Goal: Task Accomplishment & Management: Manage account settings

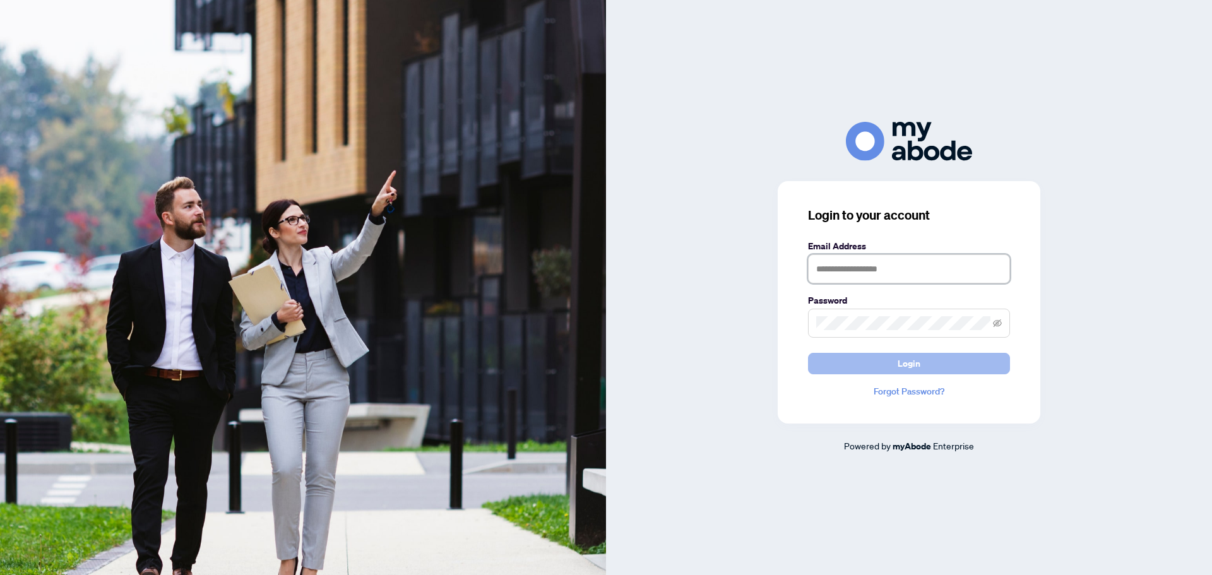
type input "**********"
click at [912, 369] on span "Login" at bounding box center [908, 363] width 23 height 20
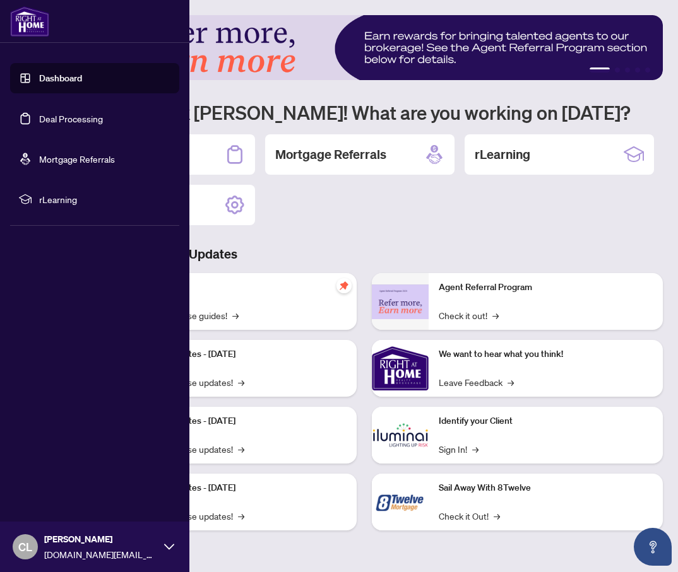
click at [82, 119] on link "Deal Processing" at bounding box center [71, 118] width 64 height 11
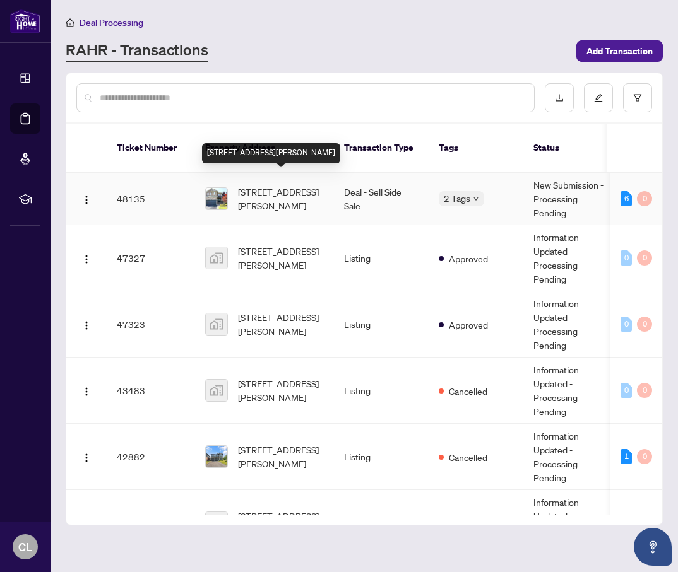
click at [277, 195] on span "91 Florence Dr, Whitby, Ontario L1R 0K4, Canada" at bounding box center [281, 199] width 86 height 28
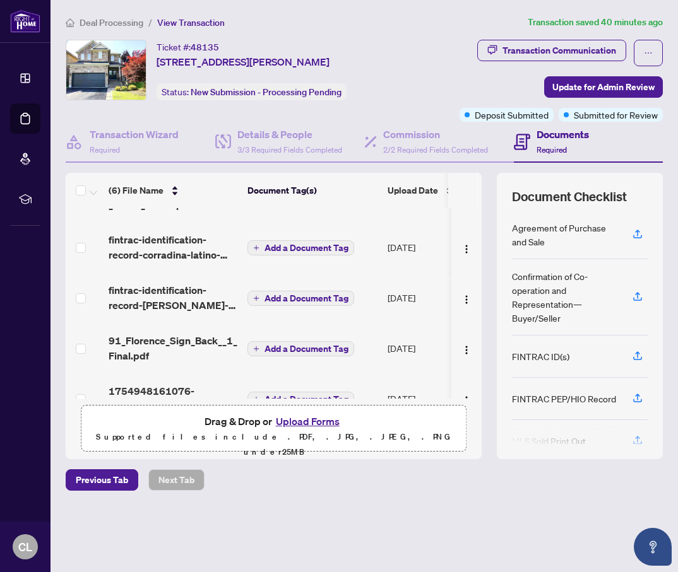
scroll to position [107, 0]
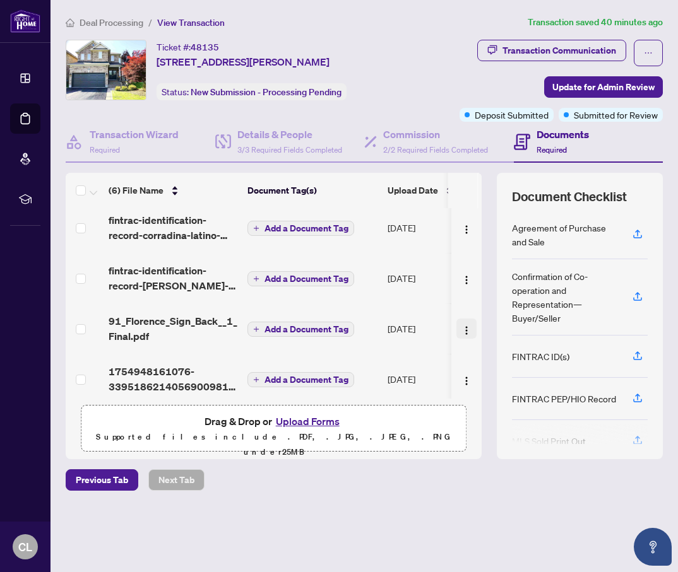
click at [462, 326] on img "button" at bounding box center [466, 331] width 10 height 10
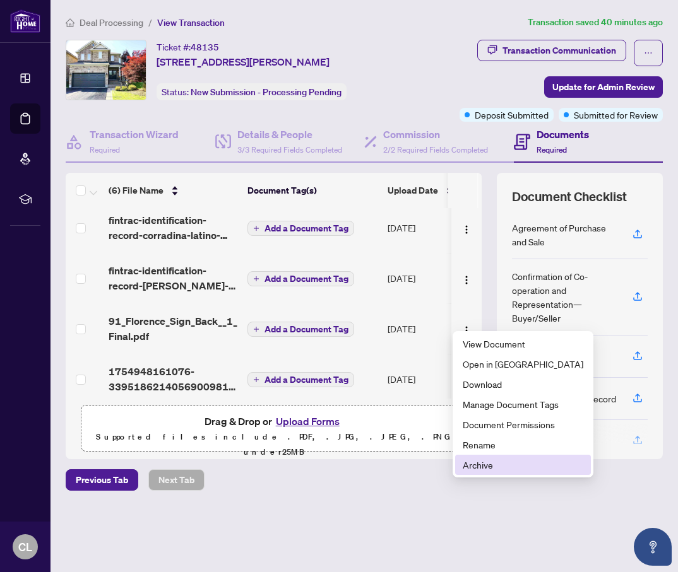
click at [483, 462] on span "Archive" at bounding box center [523, 465] width 121 height 14
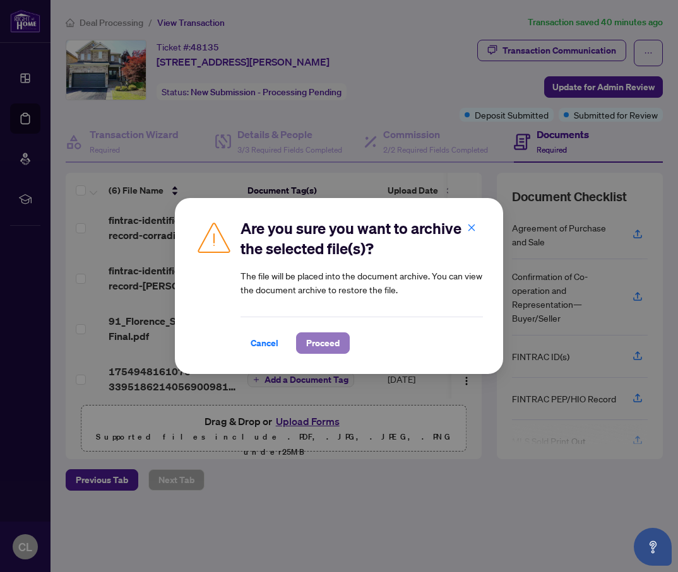
click at [334, 348] on span "Proceed" at bounding box center [322, 343] width 33 height 20
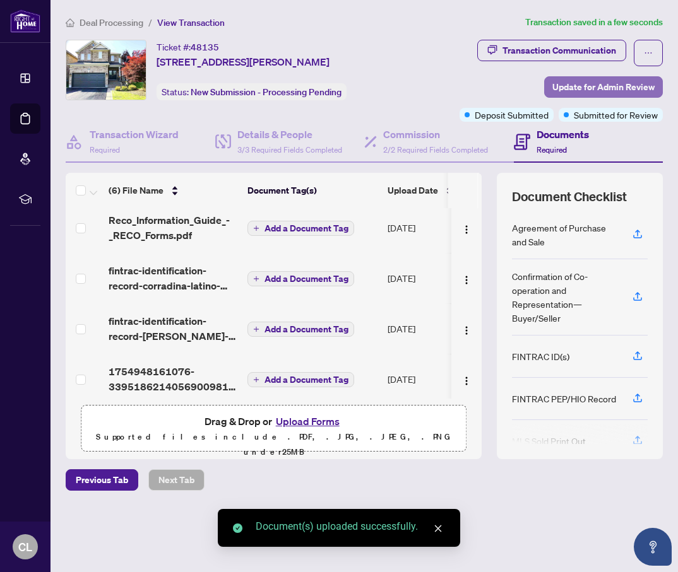
click at [579, 88] on span "Update for Admin Review" at bounding box center [603, 87] width 102 height 20
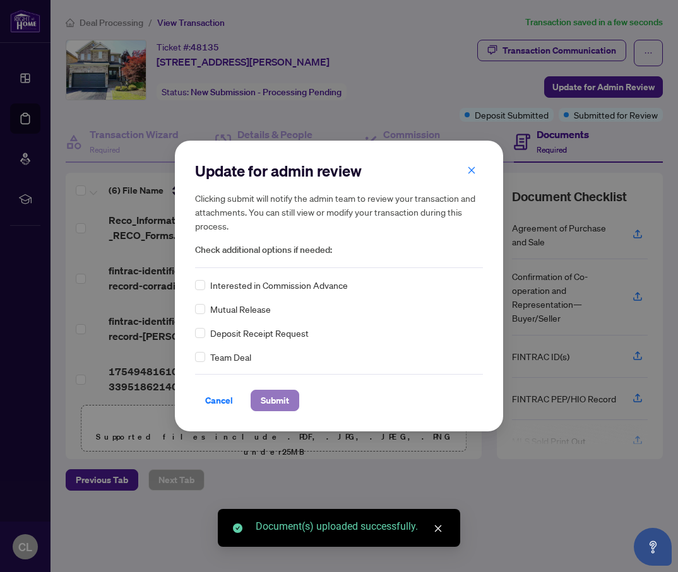
click at [269, 401] on span "Submit" at bounding box center [275, 401] width 28 height 20
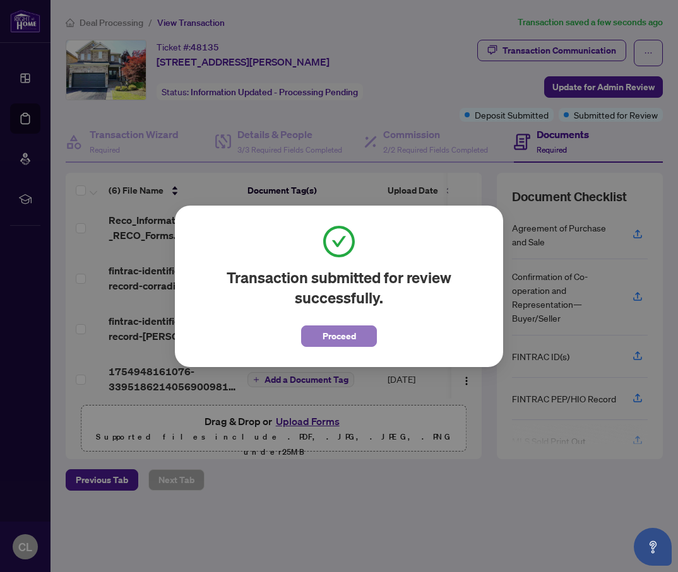
click at [346, 335] on span "Proceed" at bounding box center [338, 336] width 33 height 20
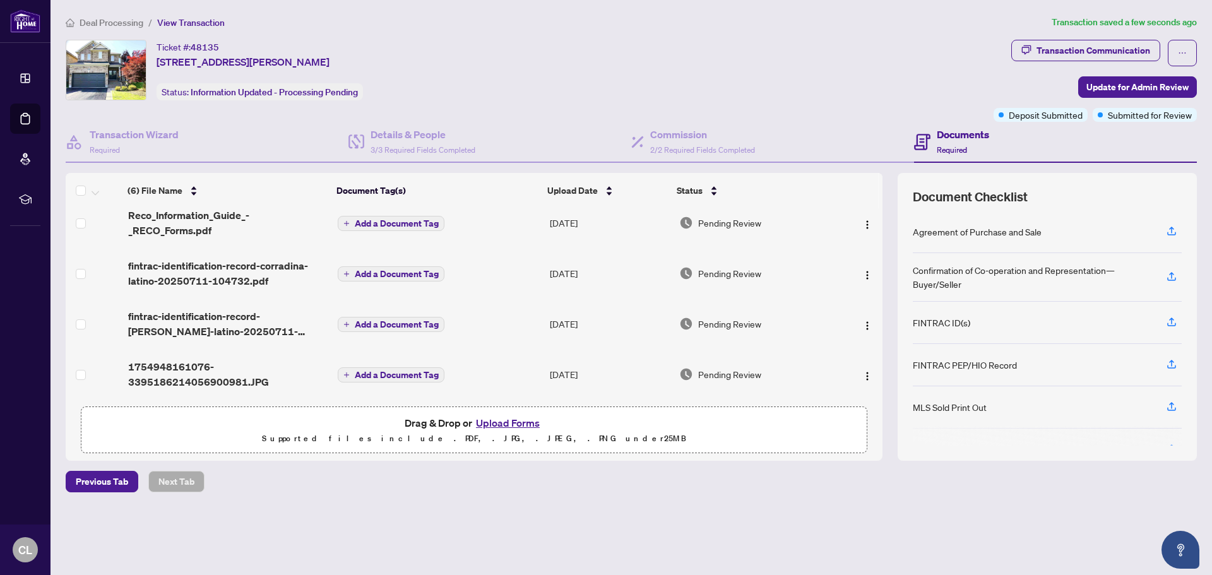
scroll to position [95, 0]
